Goal: Transaction & Acquisition: Obtain resource

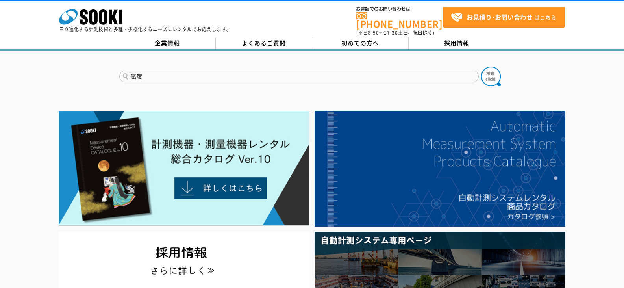
type input "密度"
click at [481, 67] on button at bounding box center [491, 77] width 20 height 20
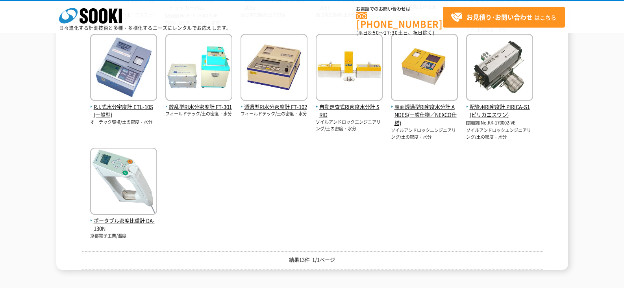
scroll to position [252, 0]
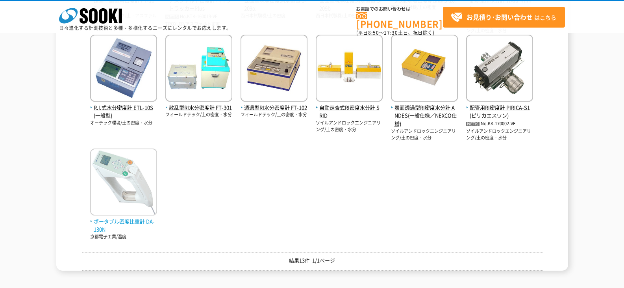
click at [135, 221] on span "ポータブル密度比重計 DA-130N" at bounding box center [123, 225] width 67 height 17
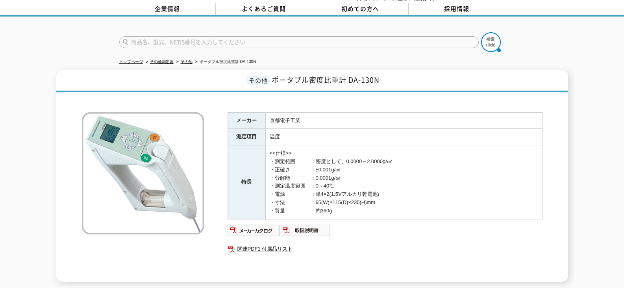
scroll to position [35, 0]
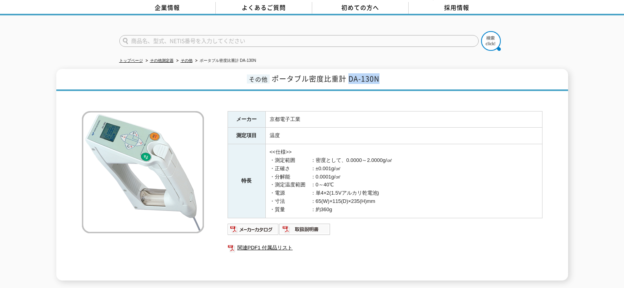
drag, startPoint x: 348, startPoint y: 74, endPoint x: 378, endPoint y: 74, distance: 29.9
click at [378, 74] on span "ポータブル密度比重計 DA-130N" at bounding box center [326, 78] width 108 height 11
